Goal: Task Accomplishment & Management: Complete application form

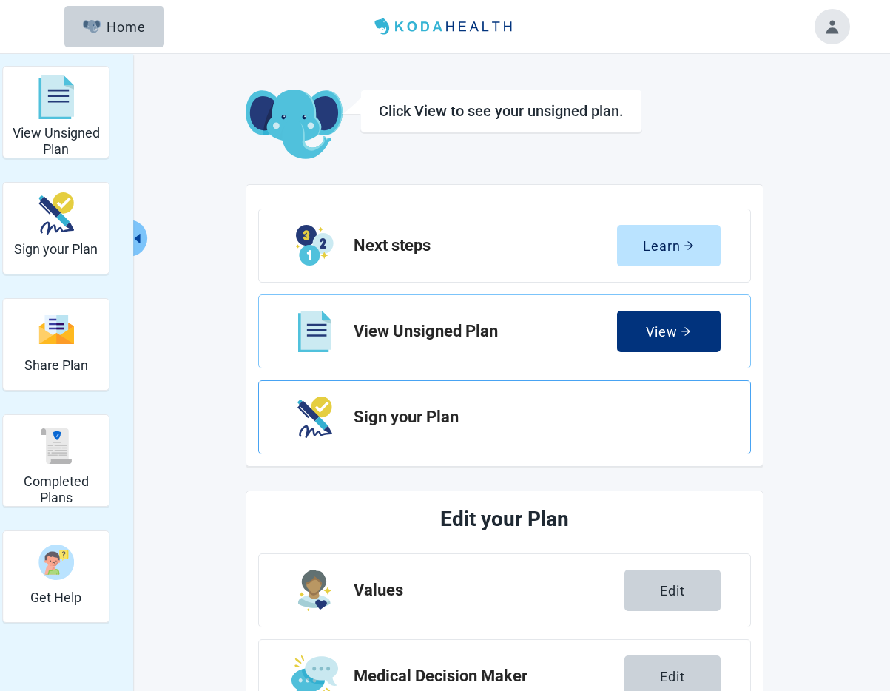
click at [365, 415] on h2 "Sign your Plan" at bounding box center [531, 417] width 355 height 18
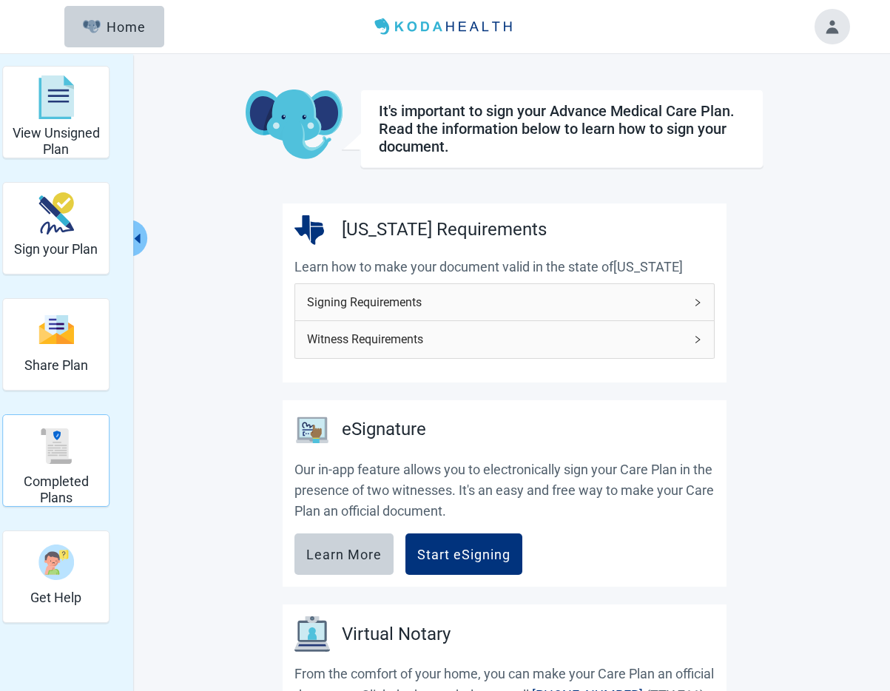
click at [67, 453] on img "Completed Plans" at bounding box center [56, 446] width 36 height 36
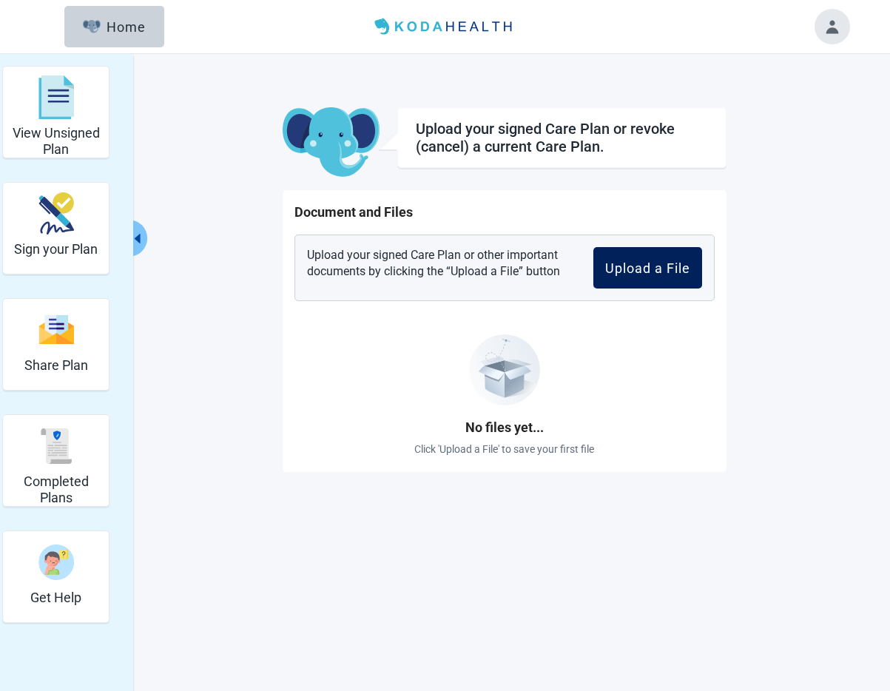
click at [619, 264] on div "Upload a File" at bounding box center [647, 267] width 85 height 15
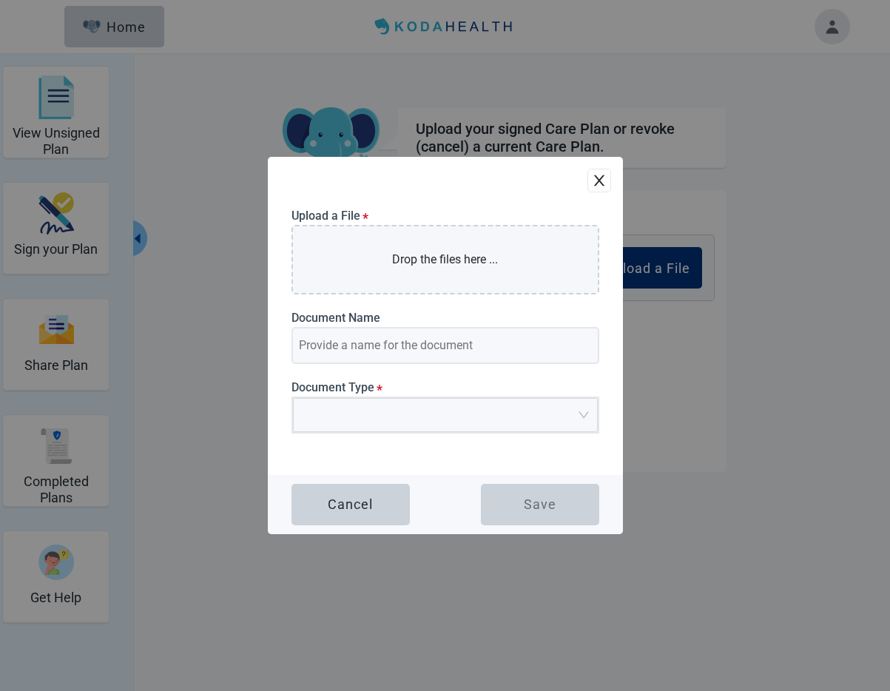
type input "Advance Directive Peters_Wayne_Notarized 20250813"
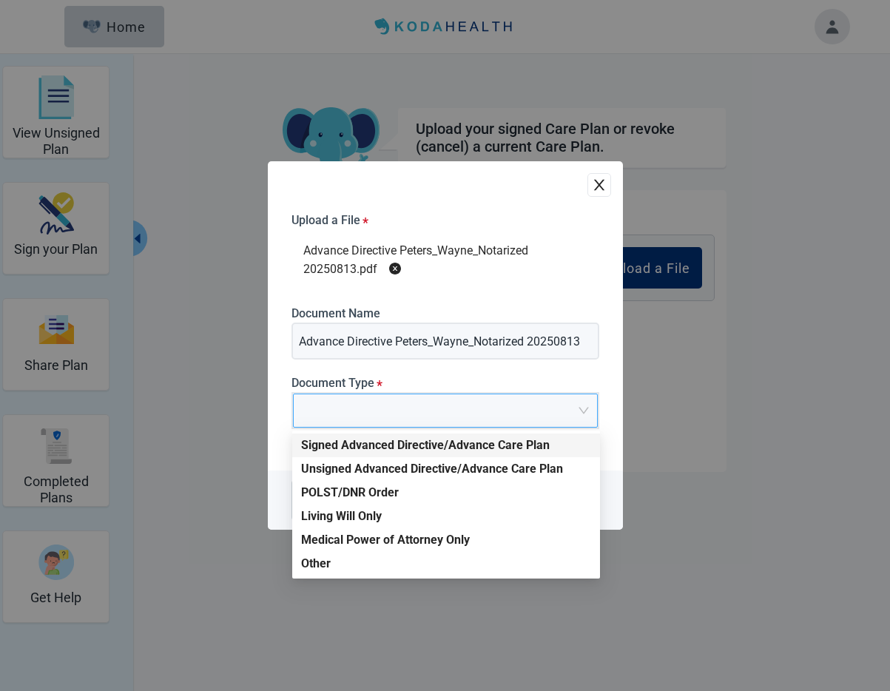
click at [409, 419] on span at bounding box center [440, 410] width 277 height 33
click at [405, 446] on div "Signed Advanced Directive/Advance Care Plan" at bounding box center [446, 445] width 290 height 16
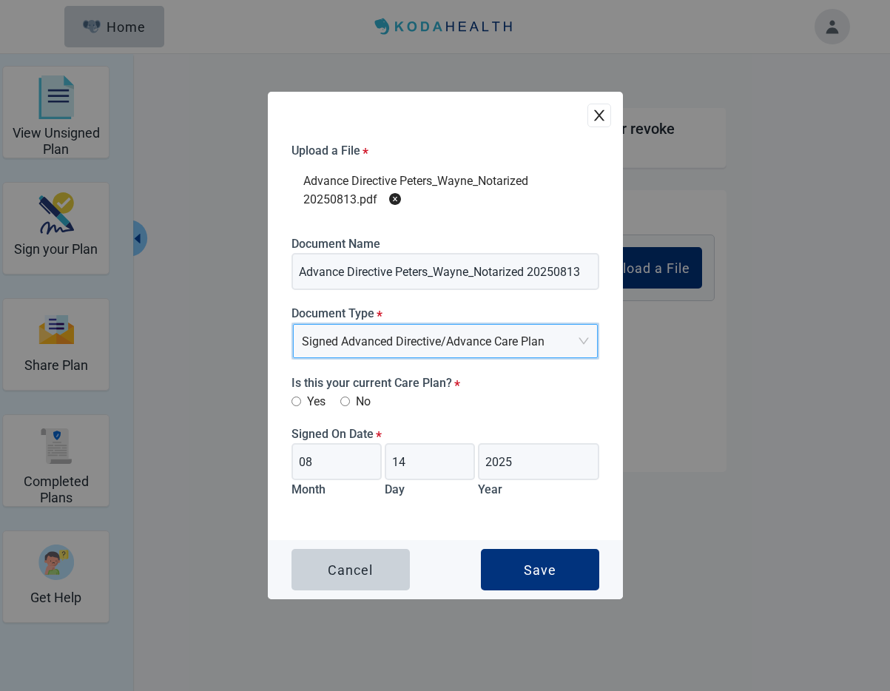
click at [294, 399] on input "Yes" at bounding box center [296, 401] width 10 height 10
radio input "true"
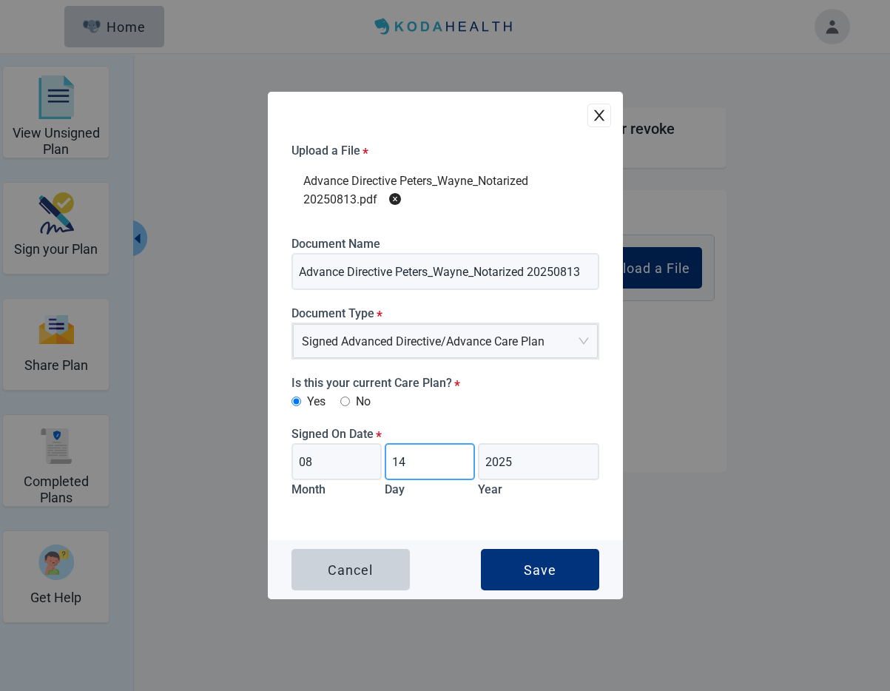
click at [419, 463] on input "14" at bounding box center [430, 461] width 90 height 37
type input "13"
click at [532, 575] on div "Save" at bounding box center [540, 569] width 33 height 15
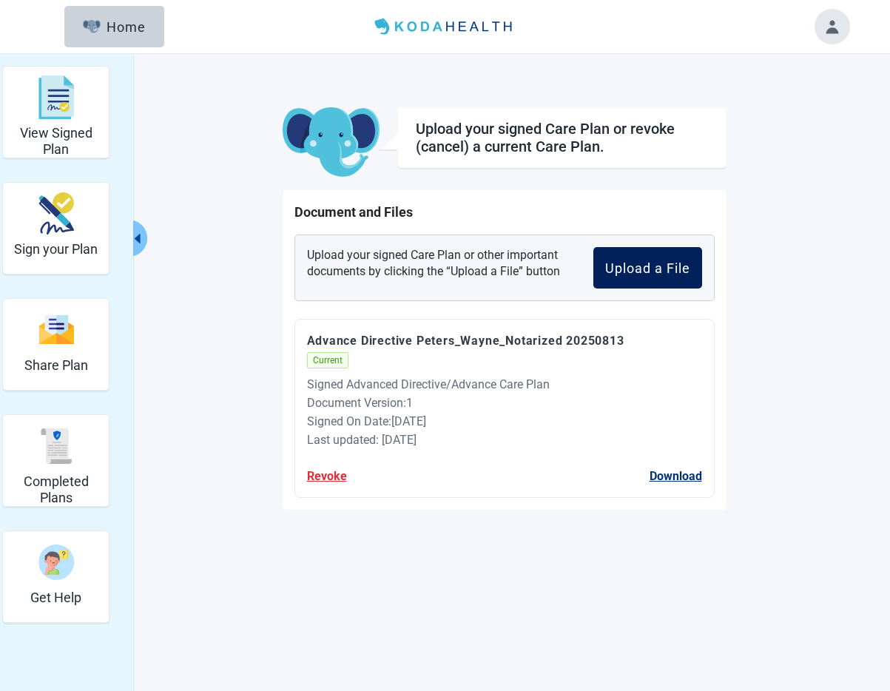
click at [649, 263] on div "Upload a File" at bounding box center [647, 267] width 85 height 15
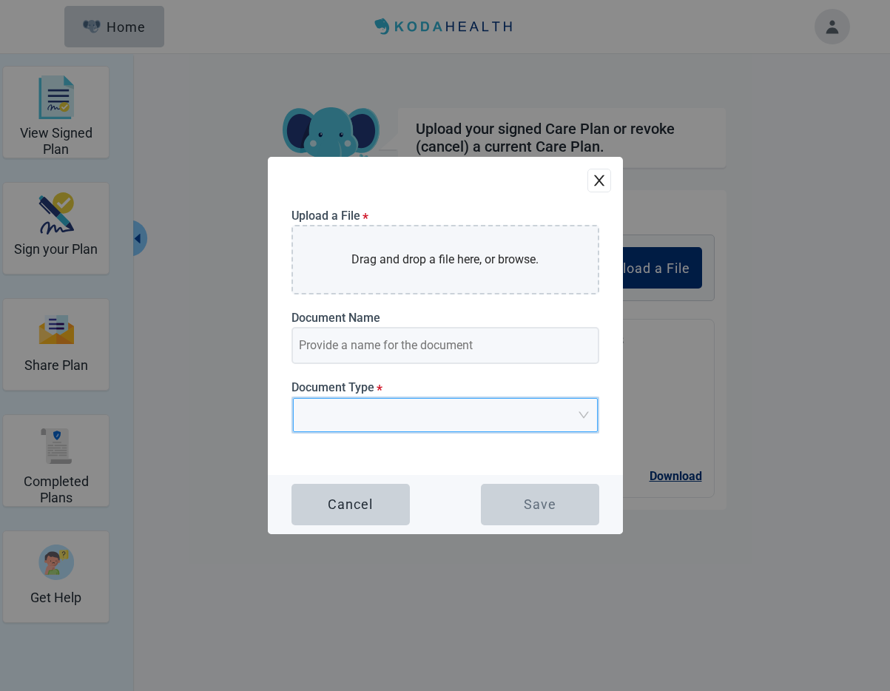
click at [410, 410] on input "search" at bounding box center [440, 410] width 277 height 22
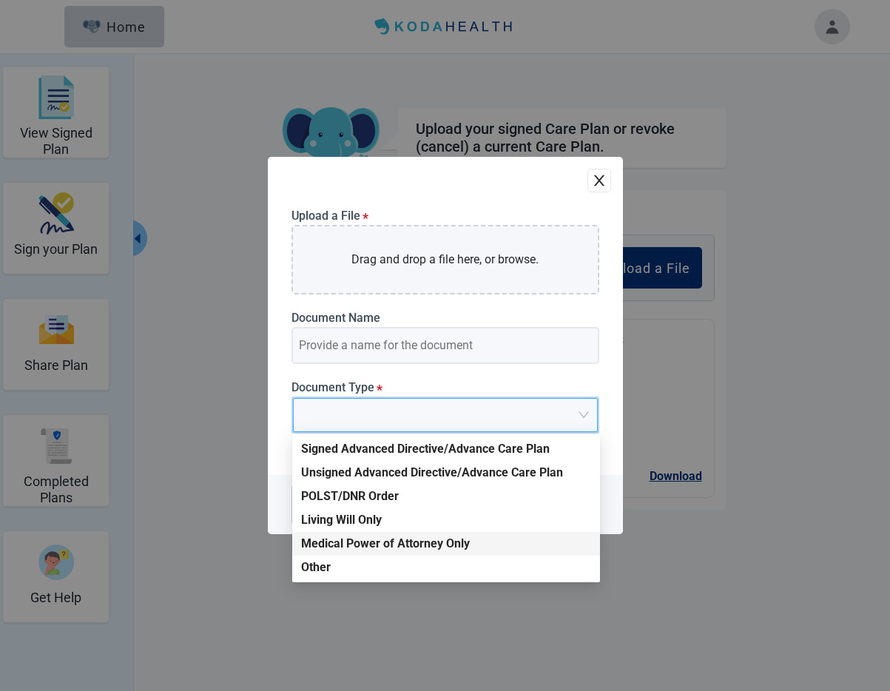
click at [427, 545] on div "Medical Power of Attorney Only" at bounding box center [446, 543] width 290 height 16
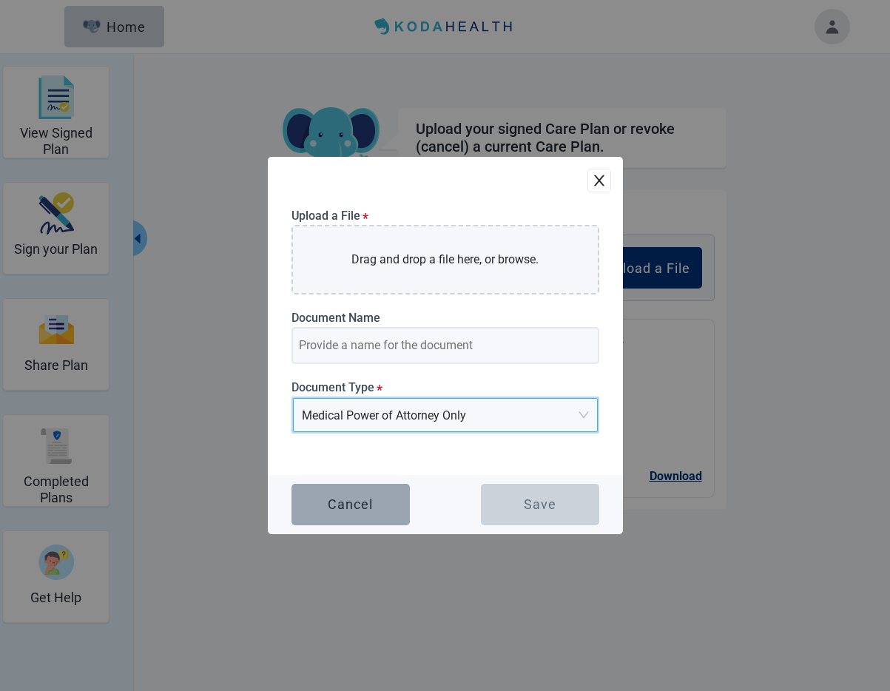
click at [334, 508] on div "Cancel" at bounding box center [350, 504] width 45 height 15
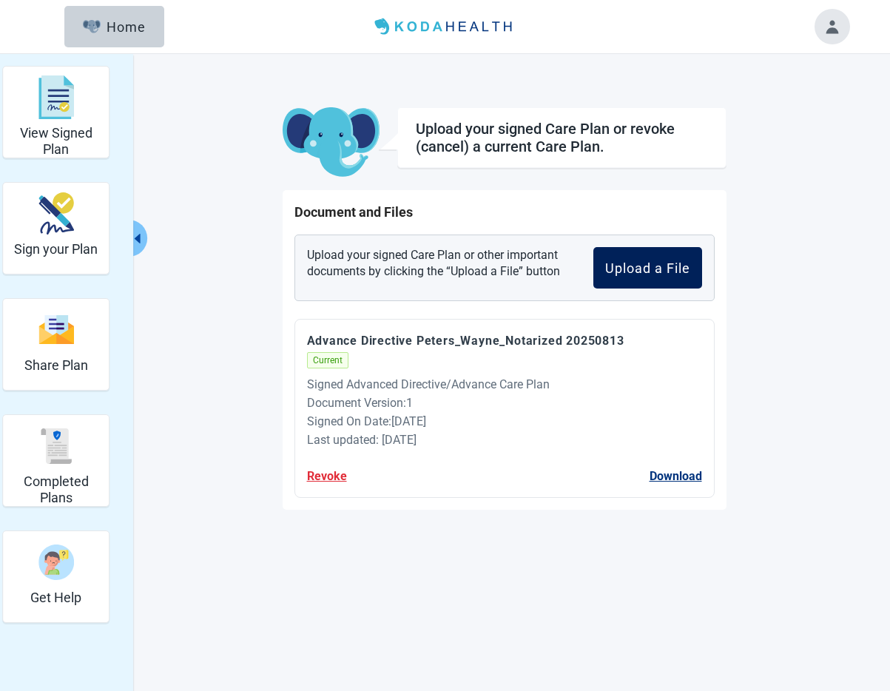
click at [666, 267] on div "Upload a File" at bounding box center [647, 267] width 85 height 15
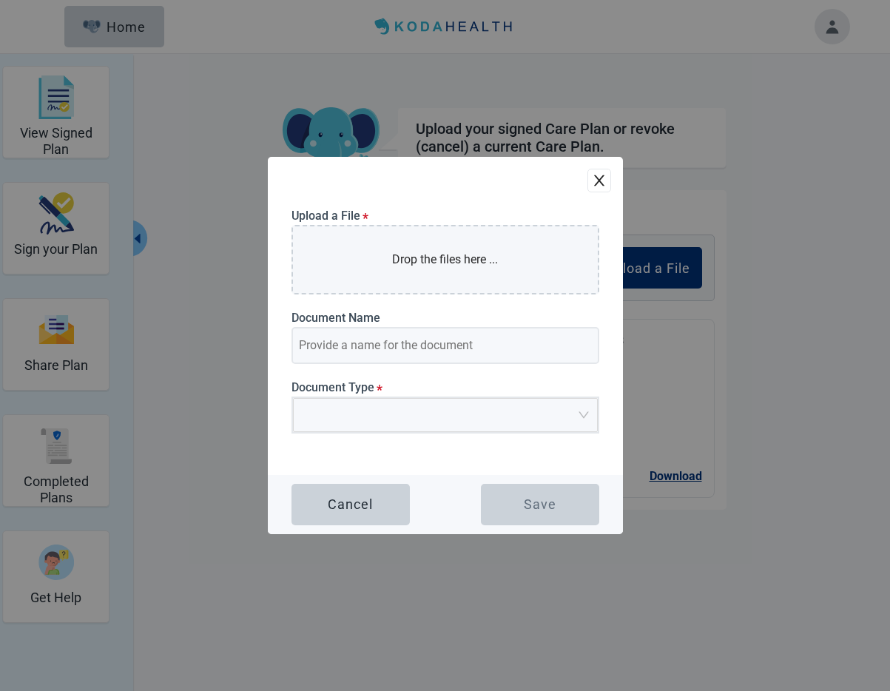
type input "Medical POA Peters_Wayne_Notarized 20250813"
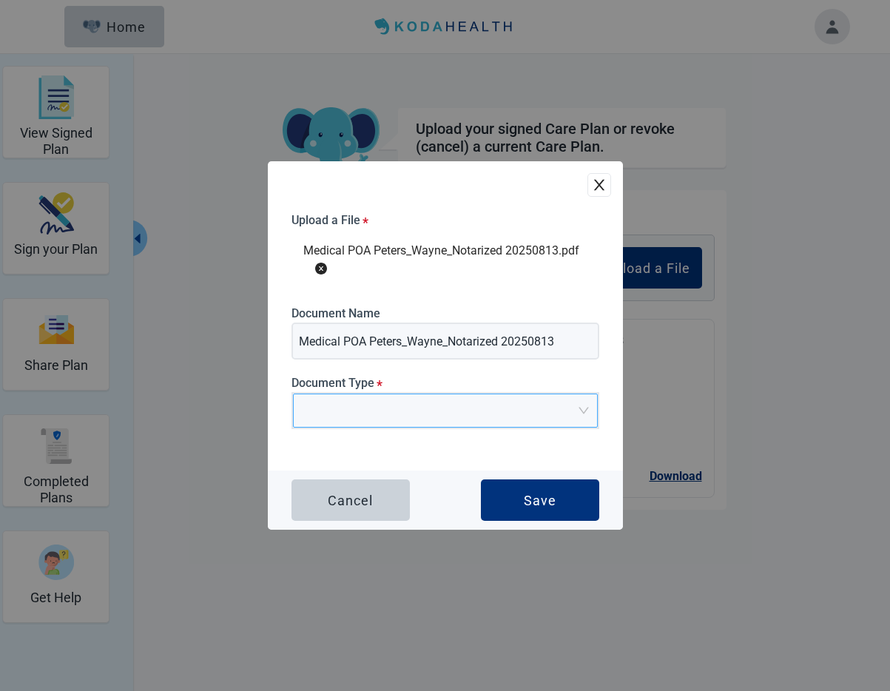
click at [368, 410] on input "search" at bounding box center [440, 405] width 277 height 22
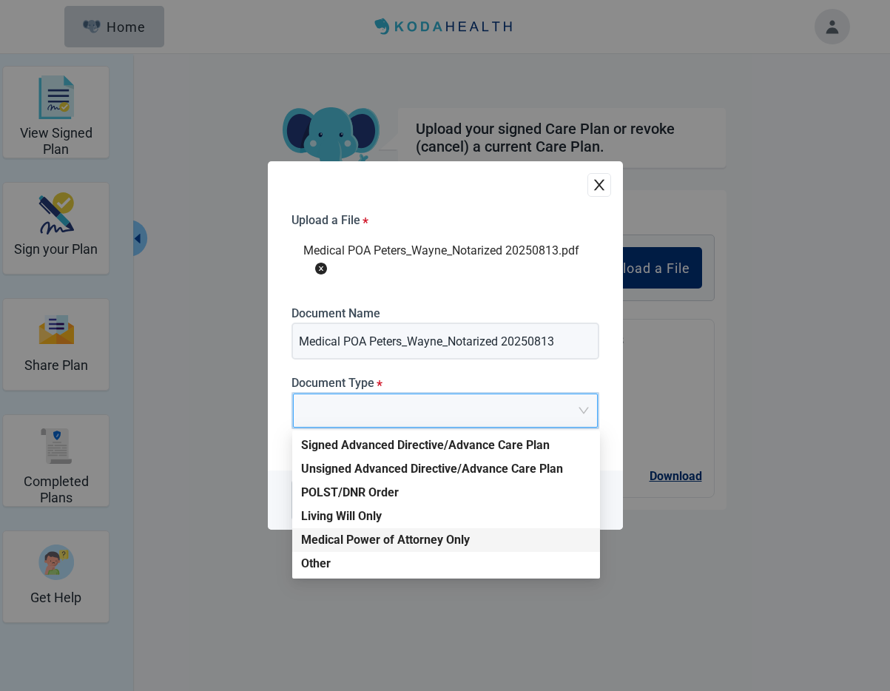
click at [395, 536] on div "Medical Power of Attorney Only" at bounding box center [446, 540] width 290 height 16
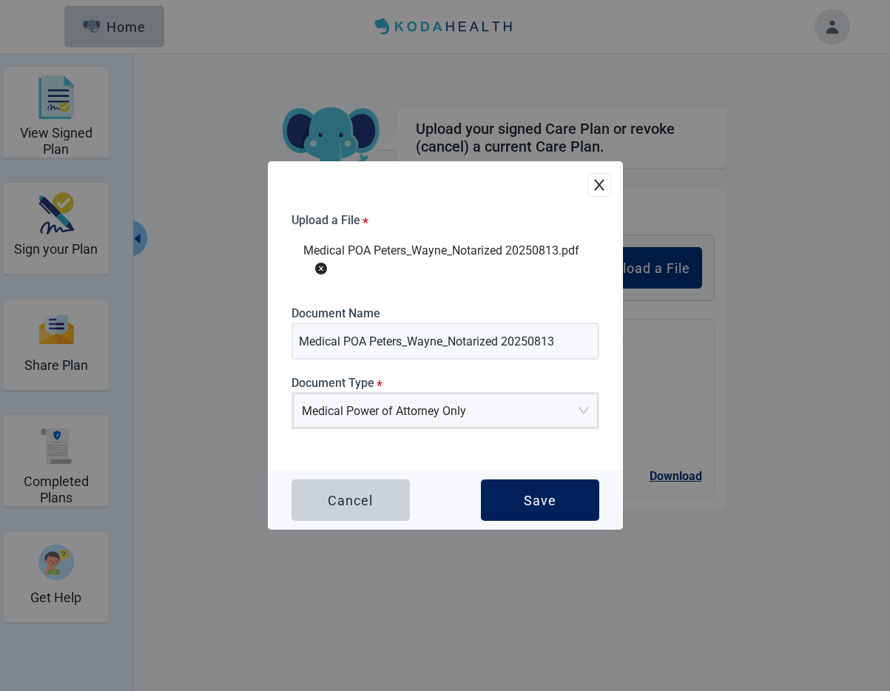
click at [547, 496] on div "Save" at bounding box center [540, 500] width 33 height 15
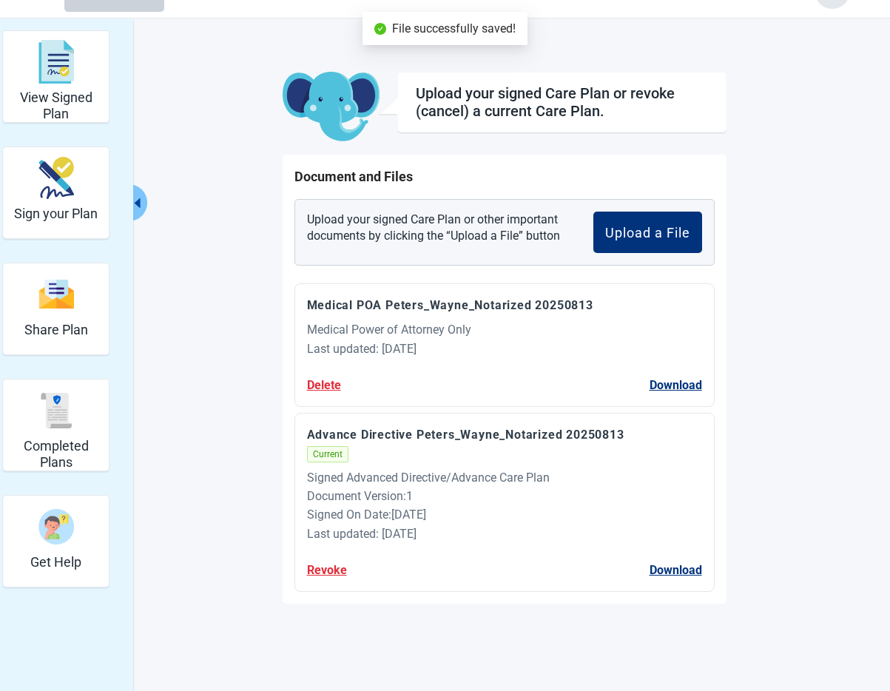
scroll to position [54, 0]
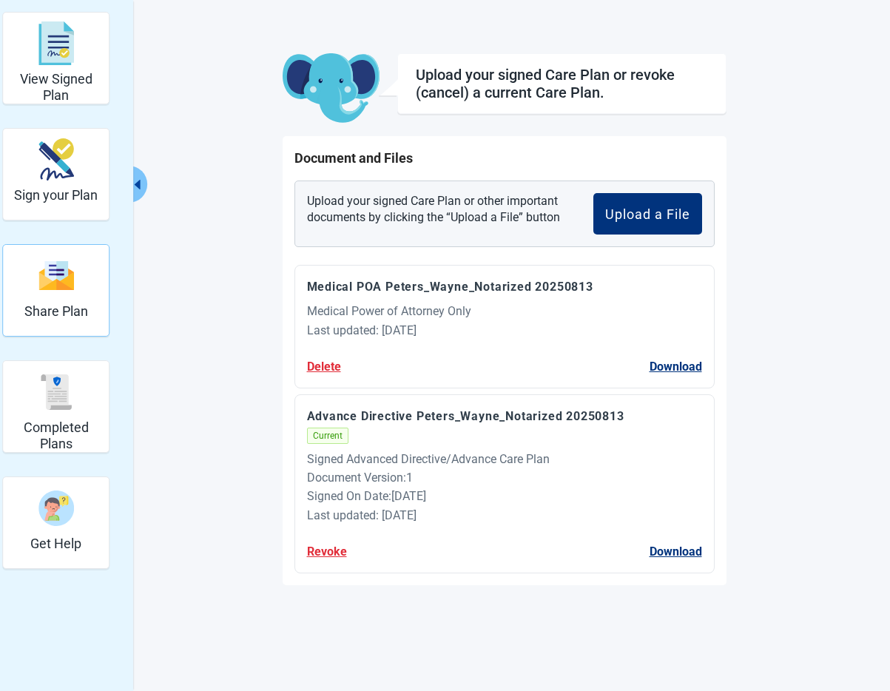
click at [59, 288] on img "Share Plan" at bounding box center [56, 276] width 36 height 32
